Goal: Task Accomplishment & Management: Complete application form

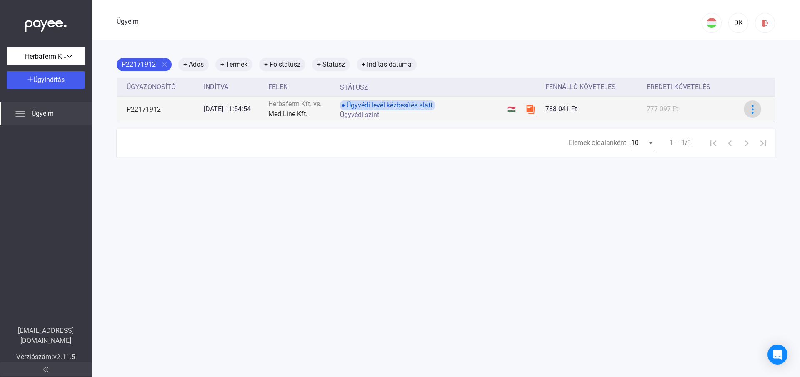
click at [749, 113] on img at bounding box center [753, 109] width 9 height 9
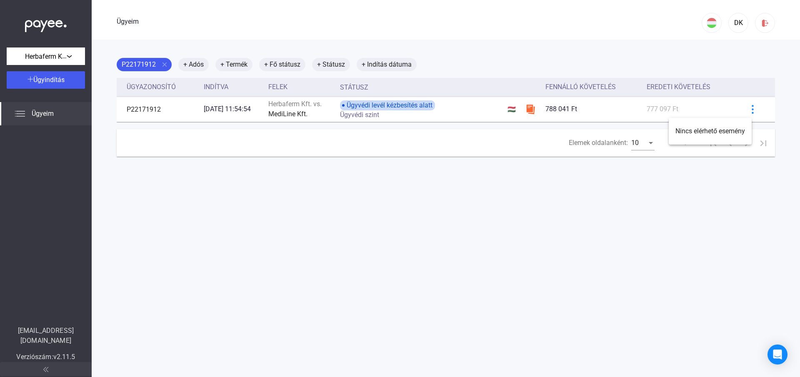
click at [388, 108] on div at bounding box center [400, 188] width 800 height 377
click at [54, 115] on font "Ügyeim" at bounding box center [43, 114] width 22 height 8
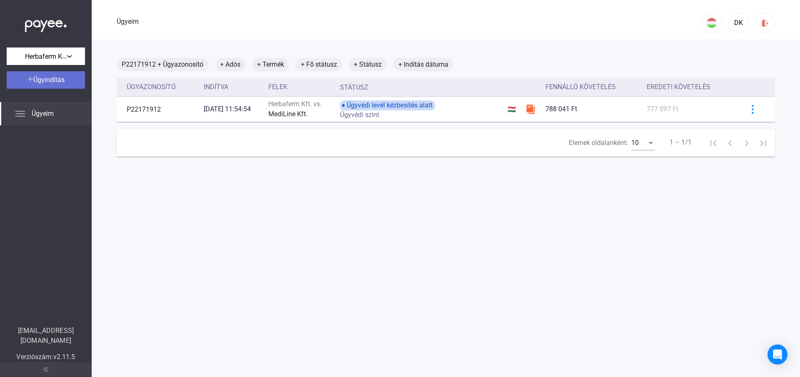
click at [46, 78] on font "Ügyindítás" at bounding box center [48, 80] width 31 height 8
